Goal: Task Accomplishment & Management: Manage account settings

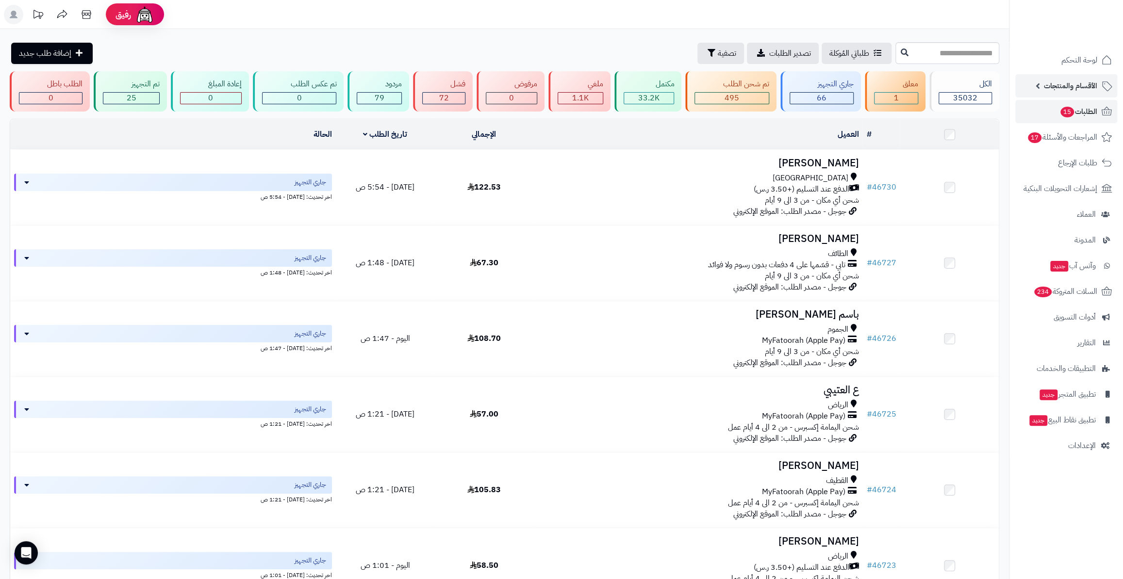
click at [1058, 86] on span "الأقسام والمنتجات" at bounding box center [1069, 86] width 53 height 14
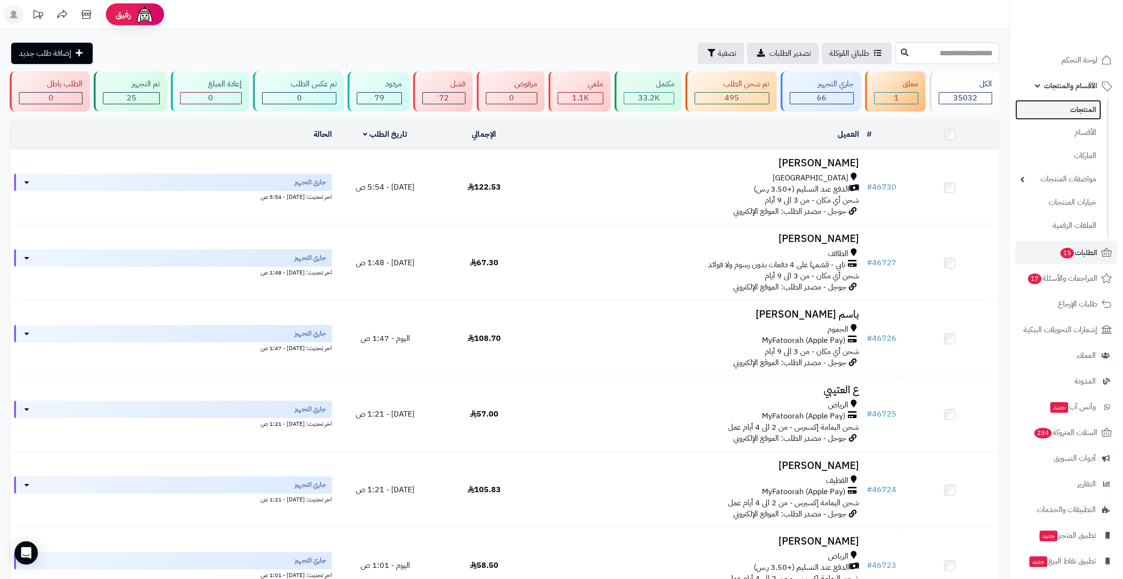
click at [1056, 108] on link "المنتجات" at bounding box center [1058, 110] width 86 height 20
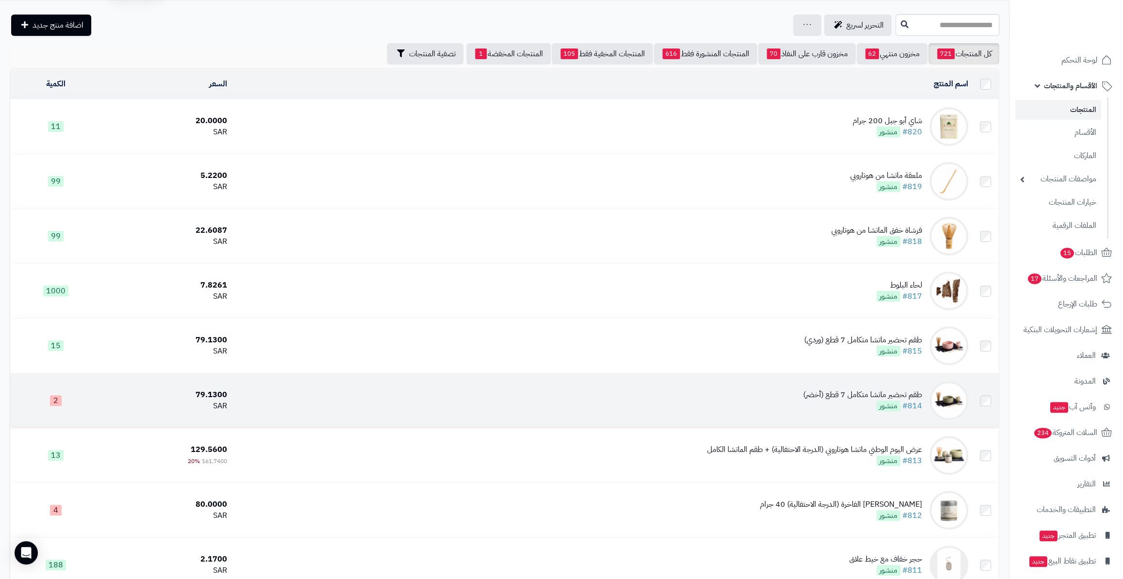
scroll to position [44, 0]
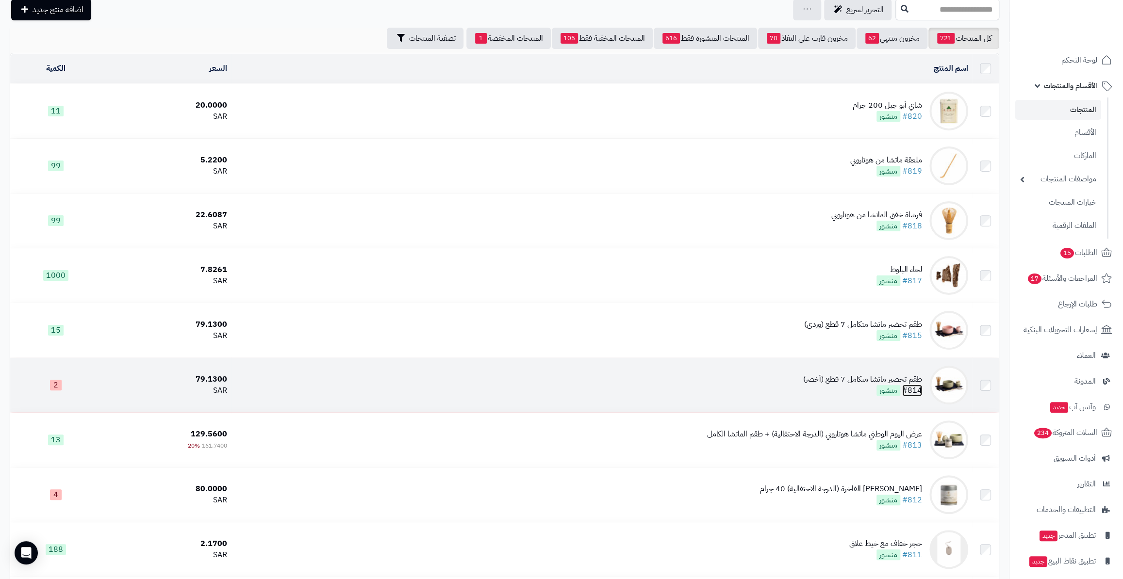
click at [916, 385] on link "#814" at bounding box center [912, 391] width 20 height 12
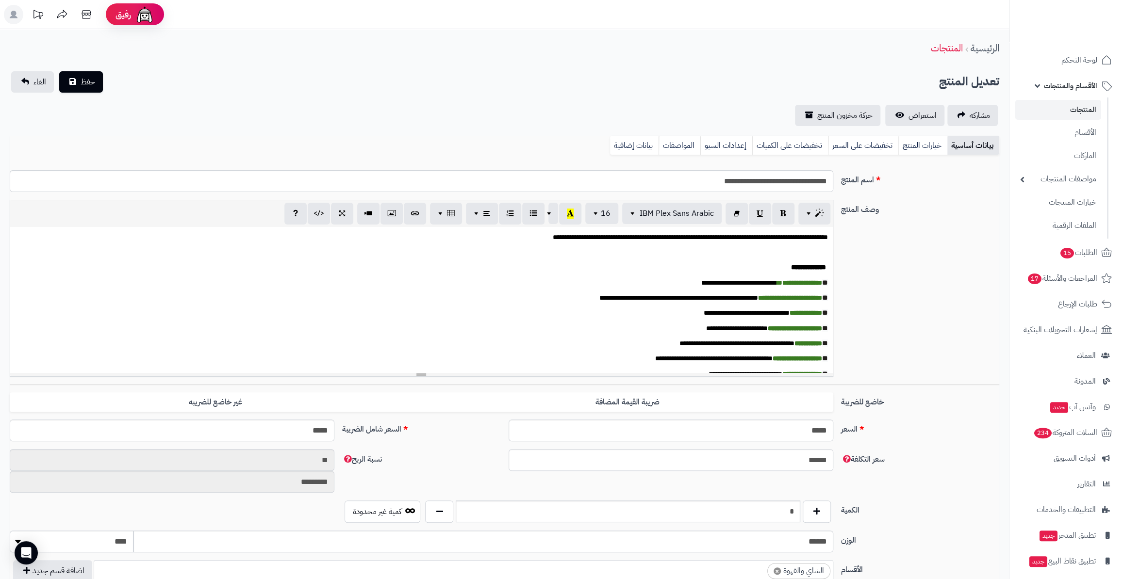
scroll to position [186, 0]
click at [428, 510] on button "button" at bounding box center [439, 511] width 28 height 22
type input "*"
click at [92, 85] on span "حفظ" at bounding box center [88, 82] width 15 height 12
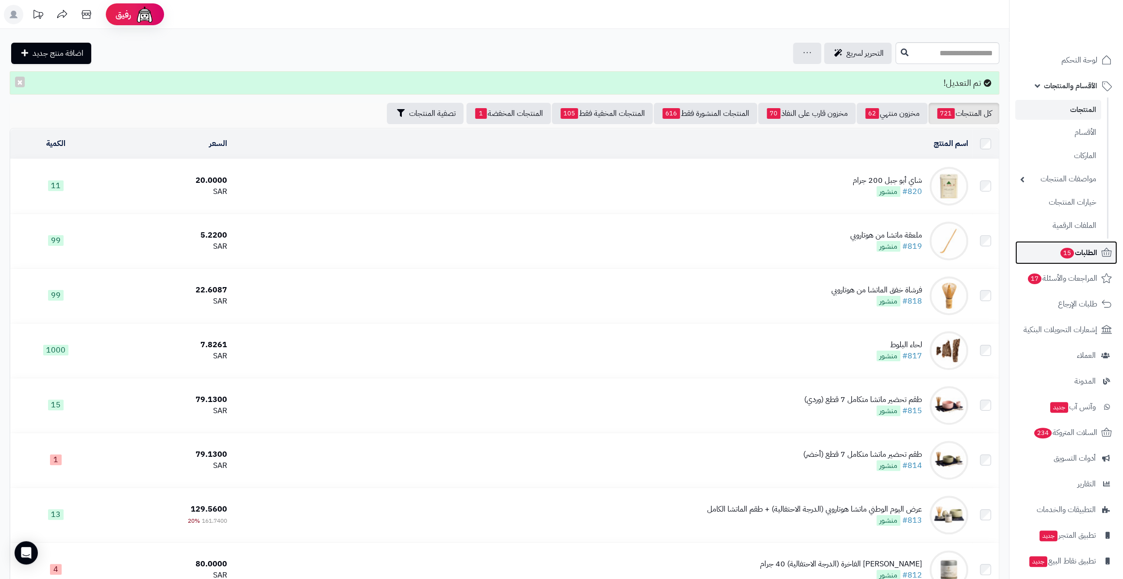
click at [1067, 259] on span "الطلبات 15" at bounding box center [1078, 253] width 38 height 14
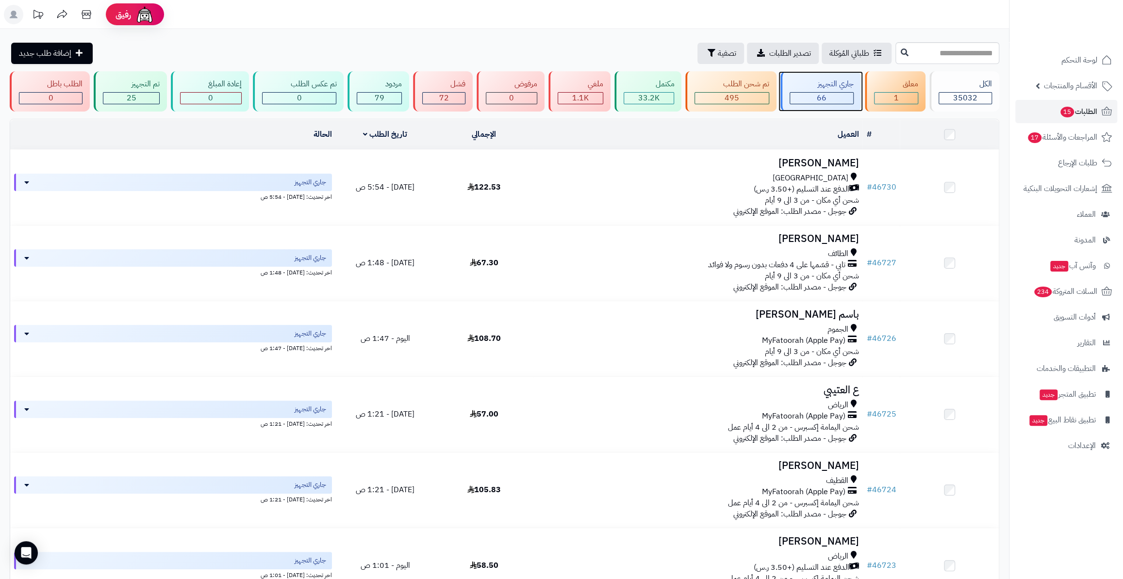
click at [806, 71] on div "جاري التجهيز 66" at bounding box center [820, 91] width 81 height 40
click at [1090, 111] on span "الطلبات" at bounding box center [1085, 112] width 22 height 14
click at [1058, 77] on link "الأقسام والمنتجات" at bounding box center [1066, 85] width 102 height 23
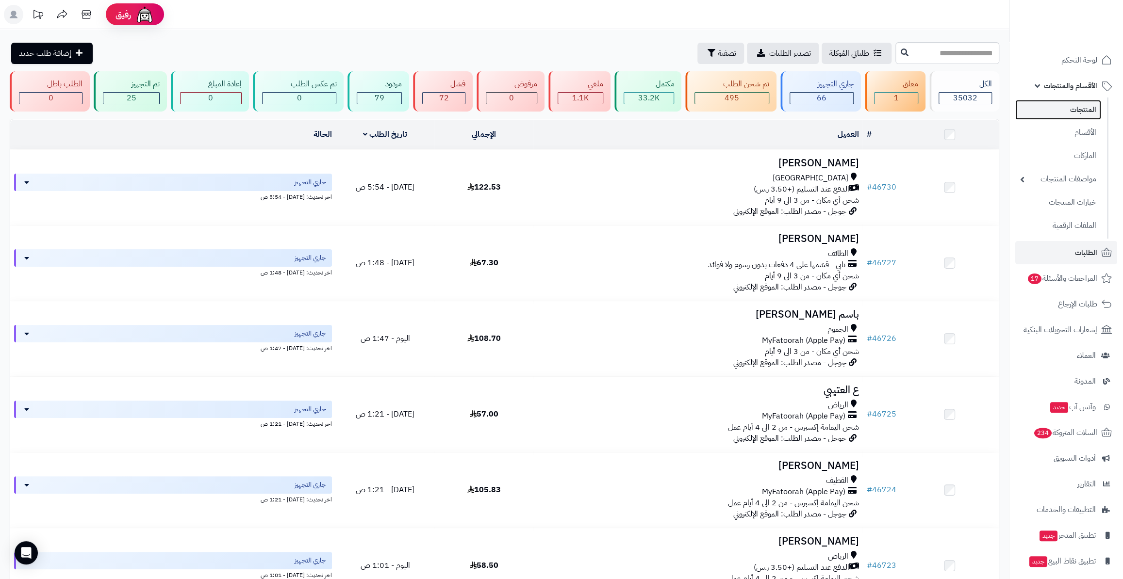
click at [1058, 106] on link "المنتجات" at bounding box center [1058, 110] width 86 height 20
